Goal: Find specific page/section: Find specific page/section

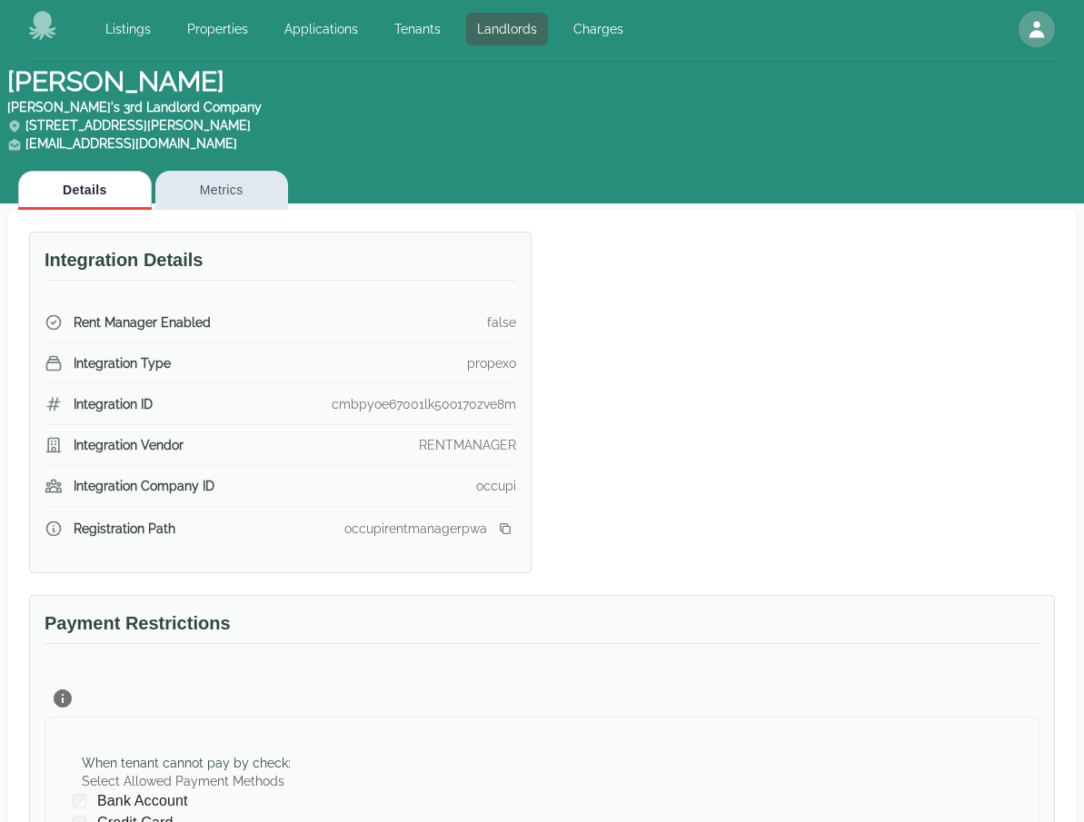
click at [861, 380] on div "Integration Details Rent Manager Enabled false Integration Type propexo Integra…" at bounding box center [530, 391] width 1047 height 363
click at [692, 266] on div "Integration Details Rent Manager Enabled false Integration Type propexo Integra…" at bounding box center [530, 391] width 1047 height 363
click at [811, 360] on div "Integration Details Rent Manager Enabled false Integration Type propexo Integra…" at bounding box center [530, 391] width 1047 height 363
